Goal: Information Seeking & Learning: Check status

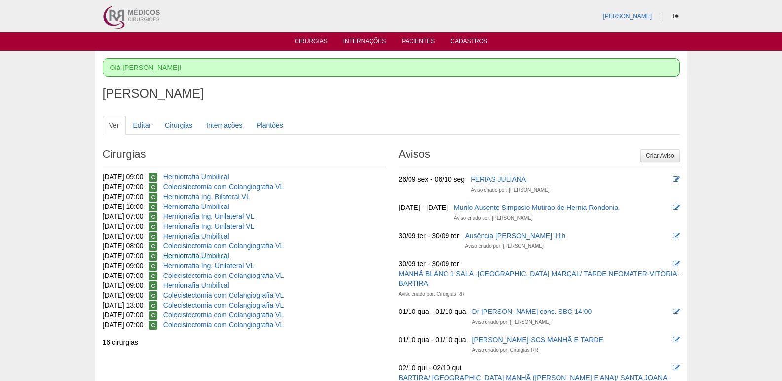
click at [195, 254] on link "Herniorrafia Umbilical" at bounding box center [196, 256] width 66 height 8
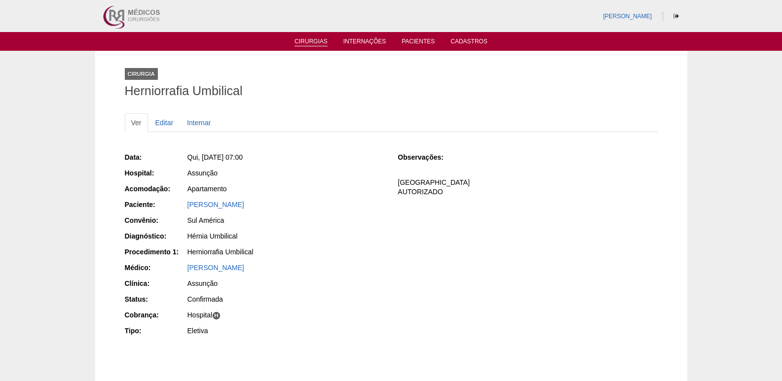
click at [310, 39] on link "Cirurgias" at bounding box center [311, 42] width 33 height 8
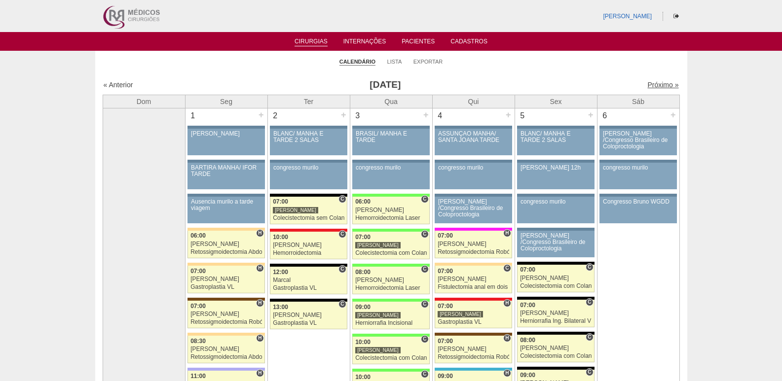
click at [649, 82] on link "Próximo »" at bounding box center [662, 85] width 31 height 8
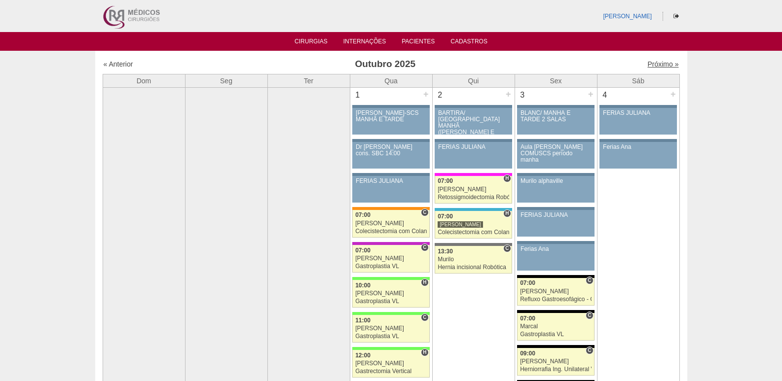
click at [647, 60] on link "Próximo »" at bounding box center [662, 64] width 31 height 8
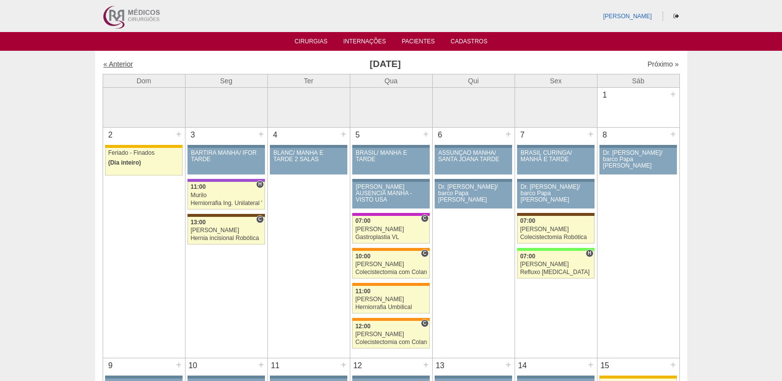
click at [112, 64] on link "« Anterior" at bounding box center [119, 64] width 30 height 8
